Goal: Information Seeking & Learning: Learn about a topic

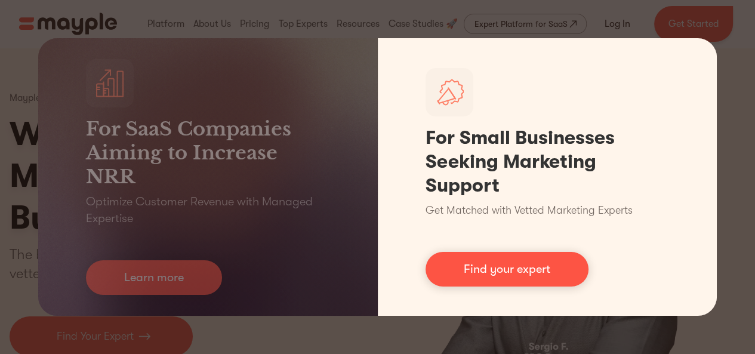
click at [546, 269] on link "Find your expert" at bounding box center [507, 269] width 163 height 35
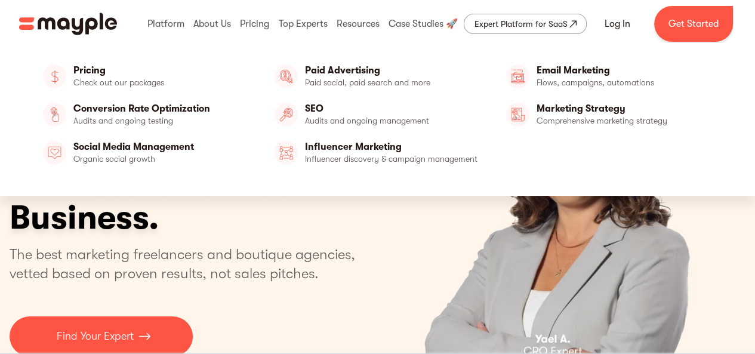
click at [137, 75] on link "Pricing" at bounding box center [145, 76] width 215 height 29
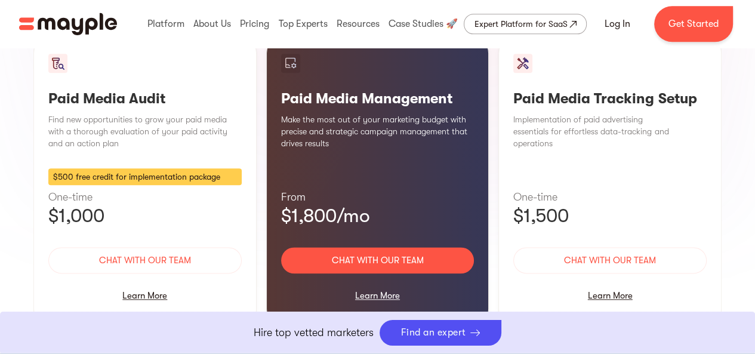
scroll to position [1194, 0]
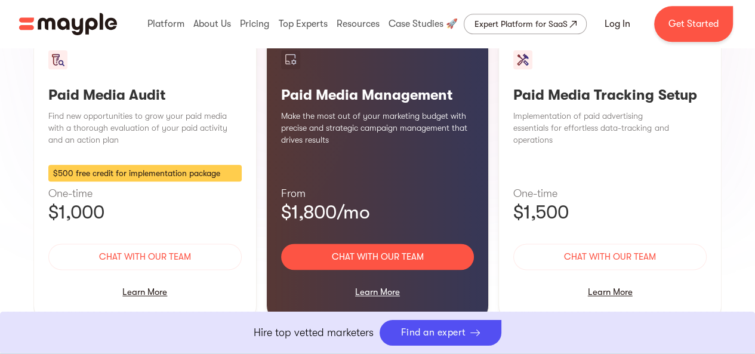
click at [389, 279] on div "Learn More" at bounding box center [377, 291] width 193 height 25
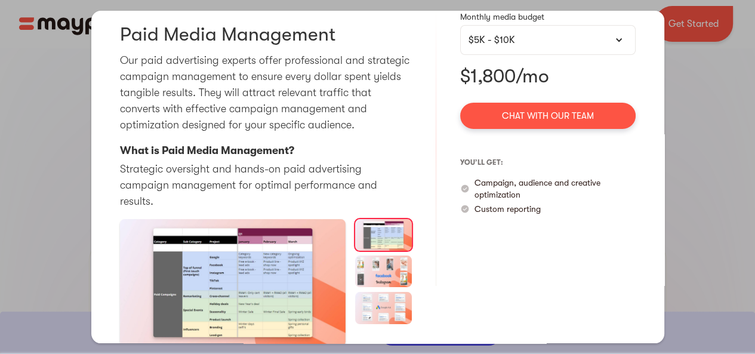
scroll to position [358, 0]
click at [388, 273] on img at bounding box center [383, 271] width 57 height 32
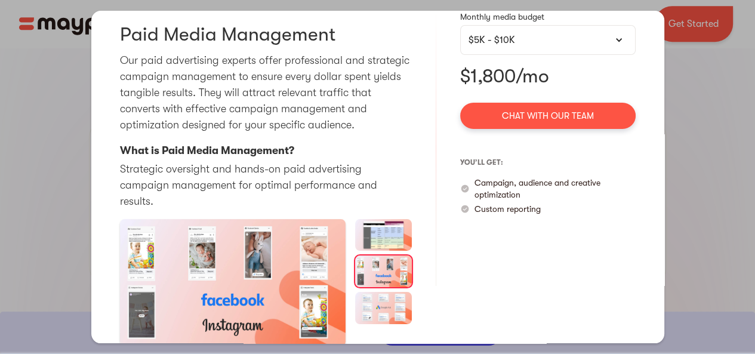
scroll to position [537, 0]
click at [386, 313] on img at bounding box center [383, 308] width 57 height 32
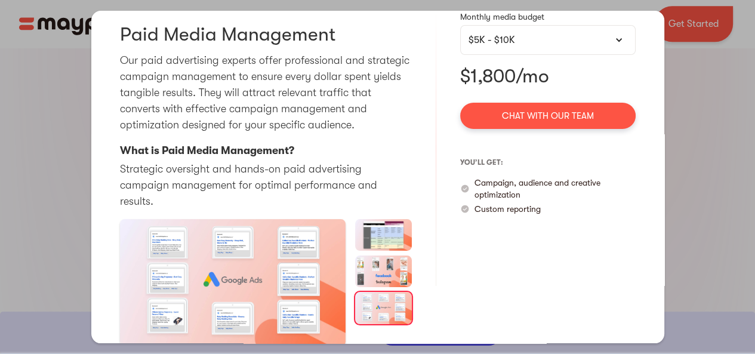
scroll to position [955, 0]
click at [587, 48] on div "$5K - $10K" at bounding box center [547, 40] width 175 height 30
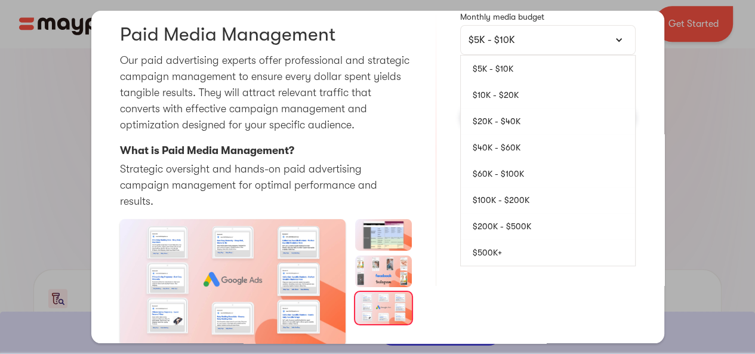
click at [517, 99] on link "$10K - $20K" at bounding box center [548, 95] width 174 height 26
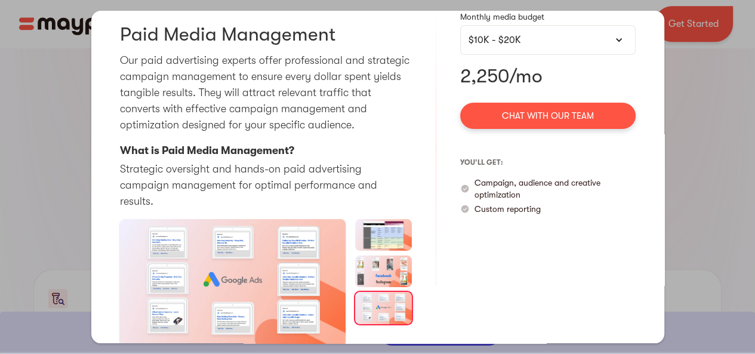
click at [536, 37] on div "$10K - $20K" at bounding box center [548, 40] width 159 height 14
click at [549, 35] on div "$10K - $20K" at bounding box center [548, 40] width 159 height 14
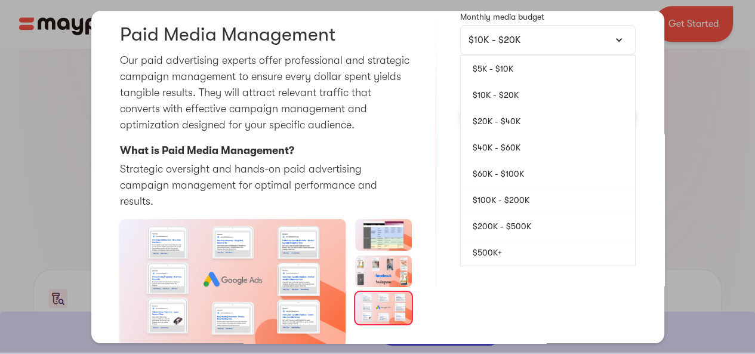
click at [513, 143] on link "$40K - $60K" at bounding box center [548, 147] width 174 height 26
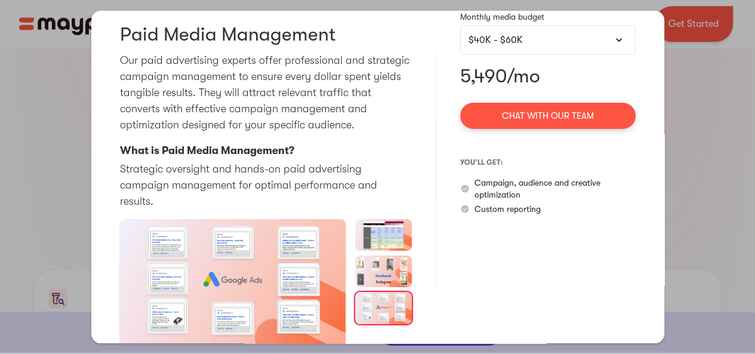
click at [586, 42] on div "$40K - $60K" at bounding box center [548, 40] width 159 height 14
click at [567, 39] on div "$40K - $60K" at bounding box center [548, 40] width 159 height 14
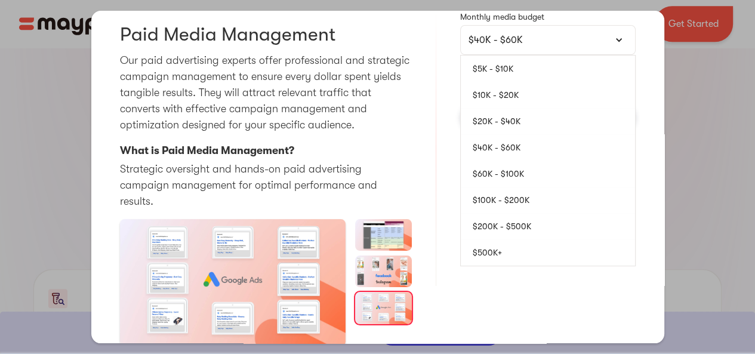
click at [529, 64] on link "$5K - $10K" at bounding box center [548, 69] width 174 height 26
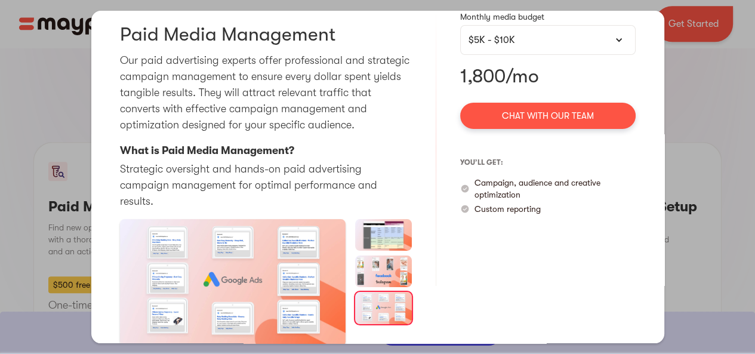
scroll to position [1254, 0]
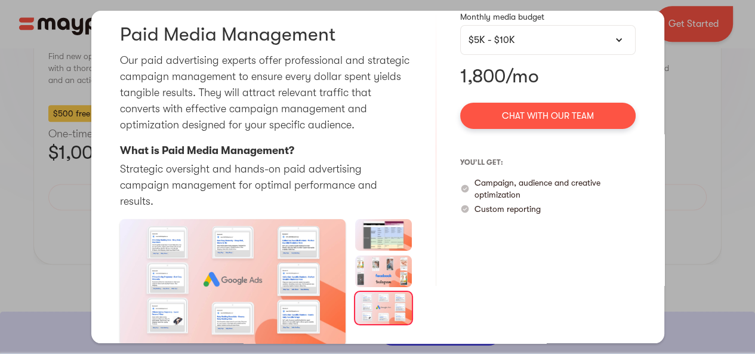
click at [719, 149] on div "Paid Media Audit Pausing and thoroughly analyzing your activity can be of great…" at bounding box center [377, 177] width 755 height 354
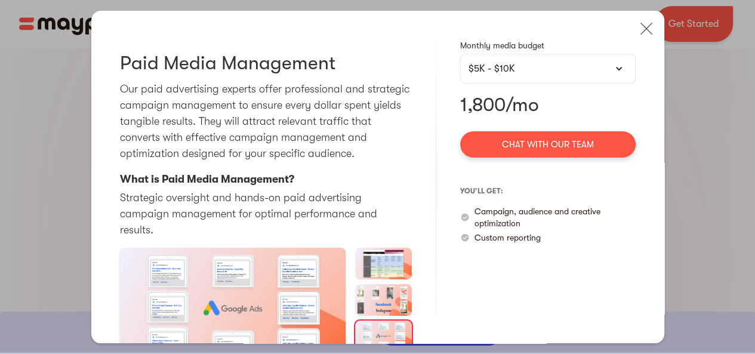
scroll to position [418, 0]
click at [641, 28] on img at bounding box center [646, 29] width 26 height 26
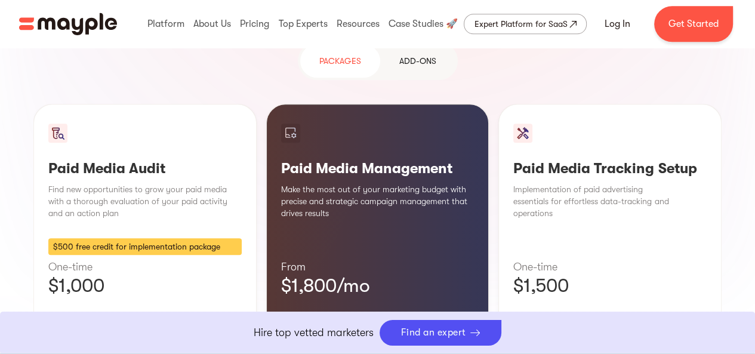
scroll to position [955, 0]
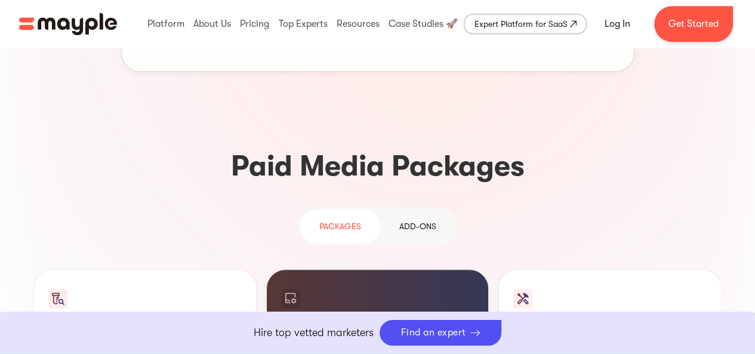
click at [430, 210] on link "Add-ons" at bounding box center [417, 226] width 75 height 33
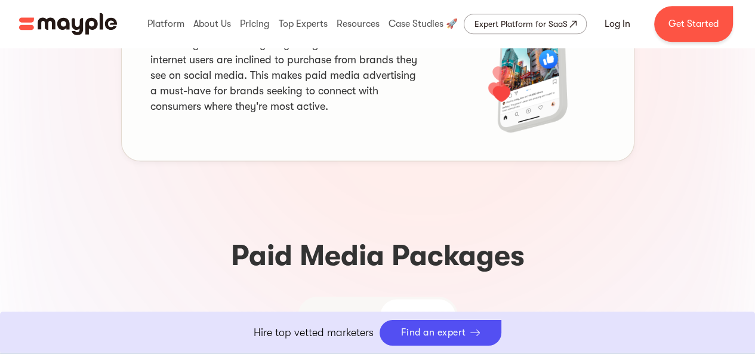
scroll to position [836, 0]
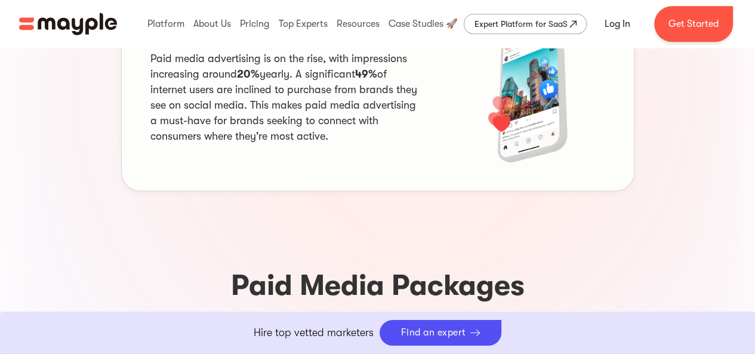
click at [343, 338] on div "PAckages" at bounding box center [340, 345] width 42 height 14
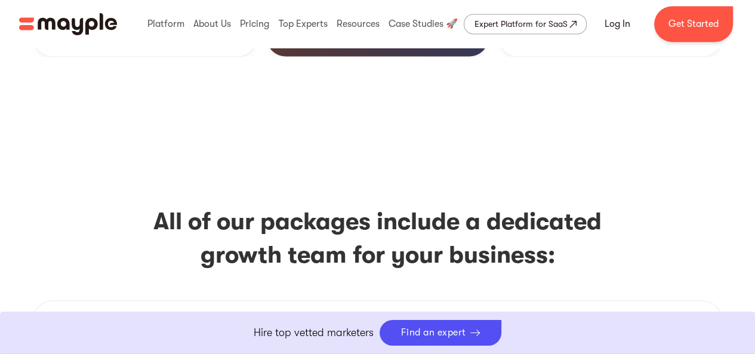
scroll to position [1433, 0]
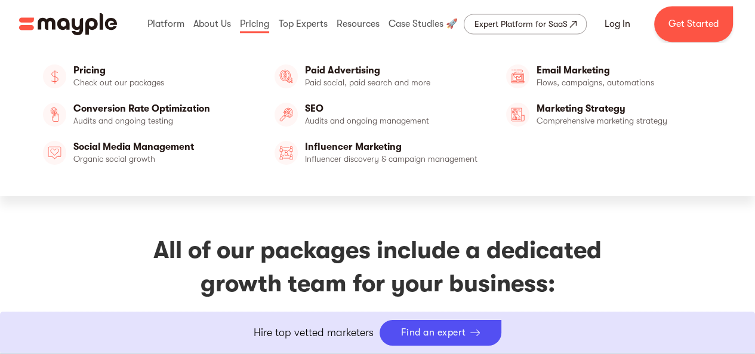
click at [173, 74] on link "Pricing" at bounding box center [145, 76] width 215 height 29
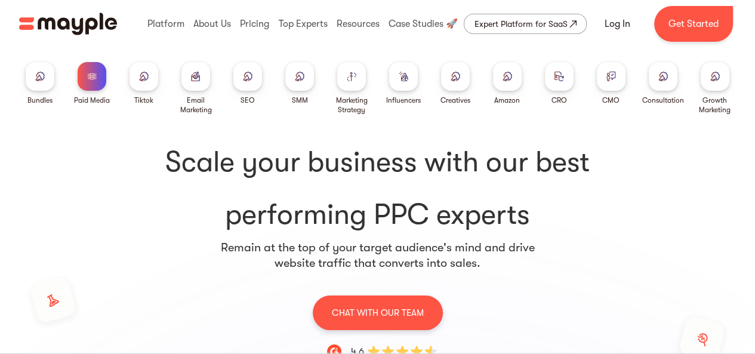
click at [49, 80] on div at bounding box center [40, 76] width 29 height 29
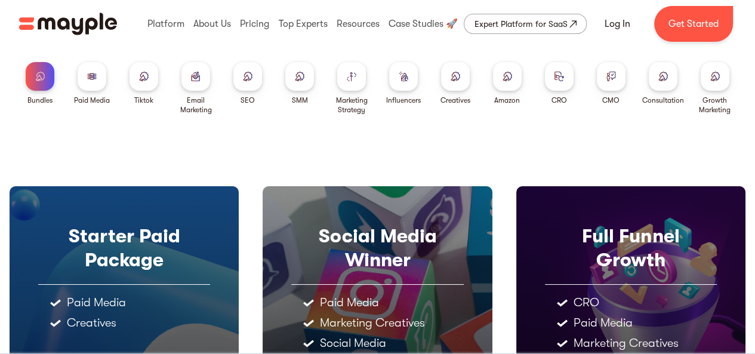
click at [100, 24] on img "home" at bounding box center [68, 24] width 98 height 23
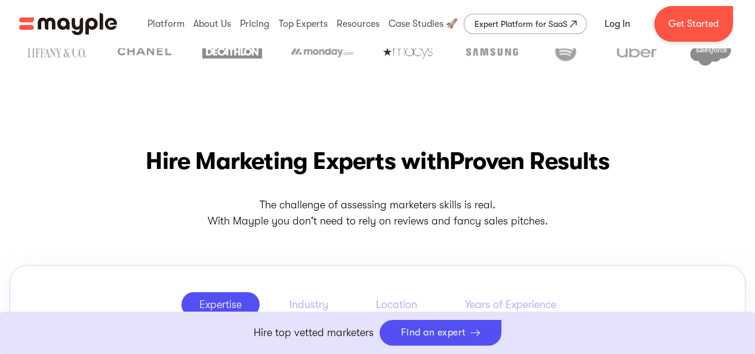
scroll to position [418, 0]
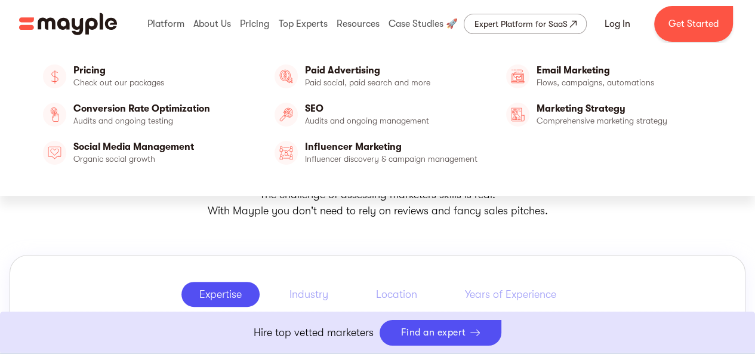
click at [161, 107] on link "Conversion Rate Optimization" at bounding box center [145, 114] width 215 height 29
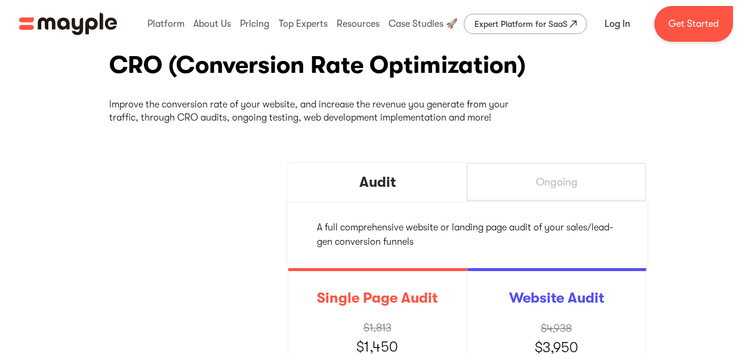
scroll to position [179, 0]
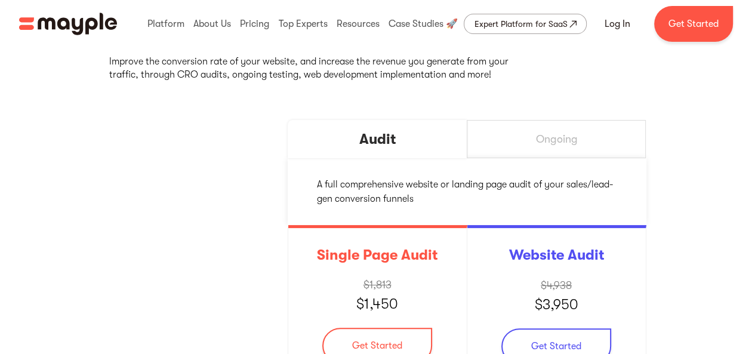
click at [570, 147] on div "Ongoing" at bounding box center [556, 139] width 179 height 38
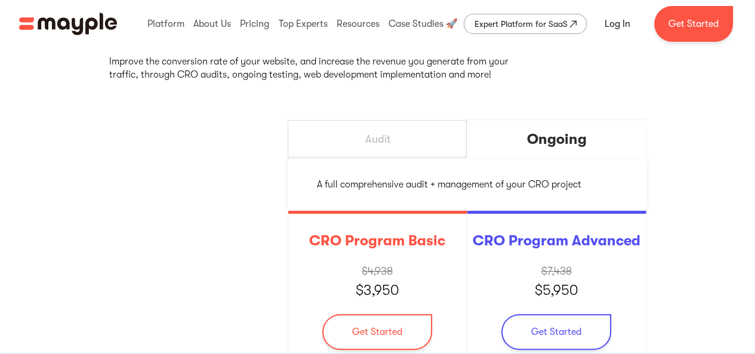
scroll to position [0, 0]
